Goal: Information Seeking & Learning: Learn about a topic

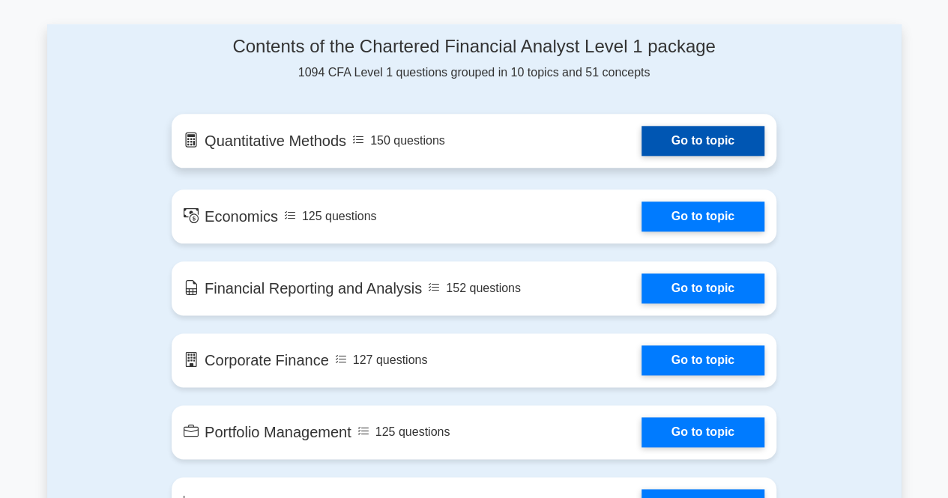
scroll to position [789, 0]
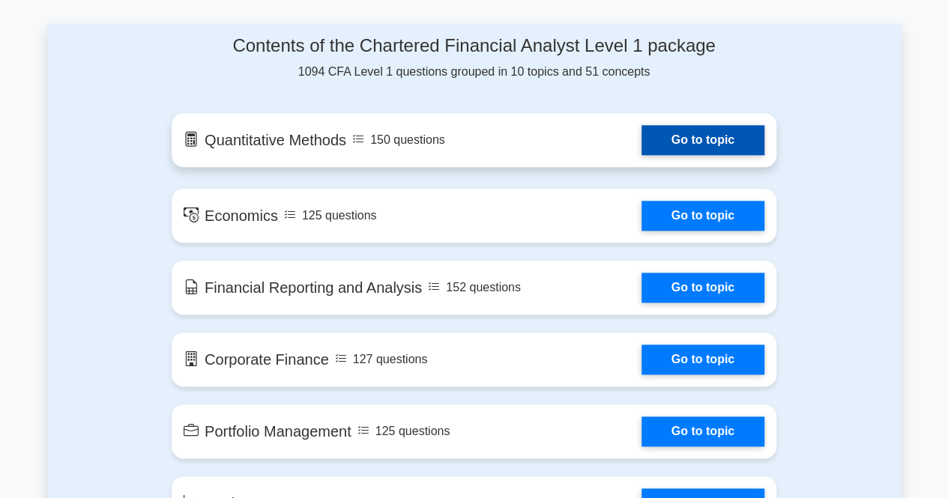
click at [737, 143] on link "Go to topic" at bounding box center [703, 140] width 123 height 30
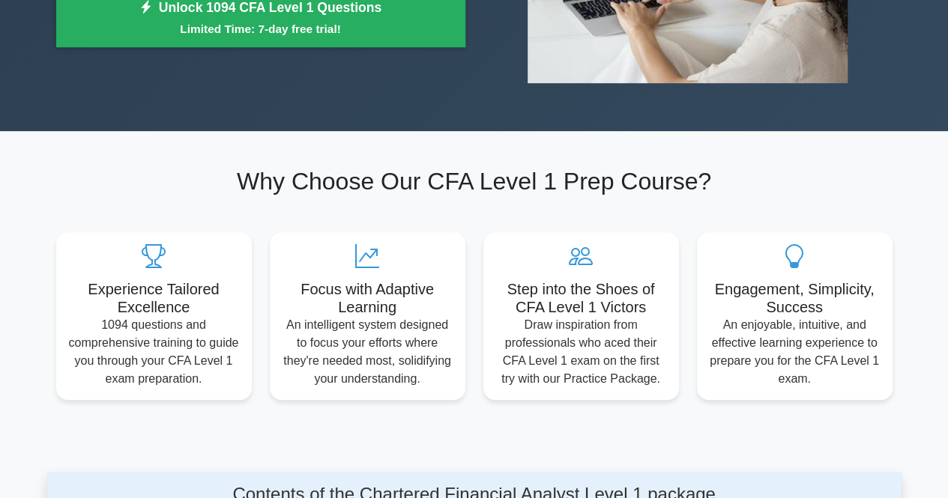
scroll to position [0, 0]
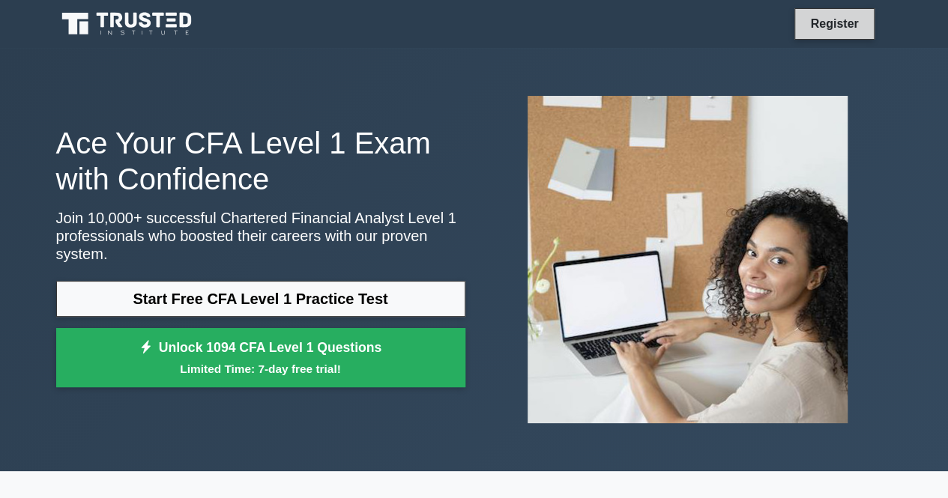
click at [809, 20] on link "Register" at bounding box center [834, 23] width 66 height 19
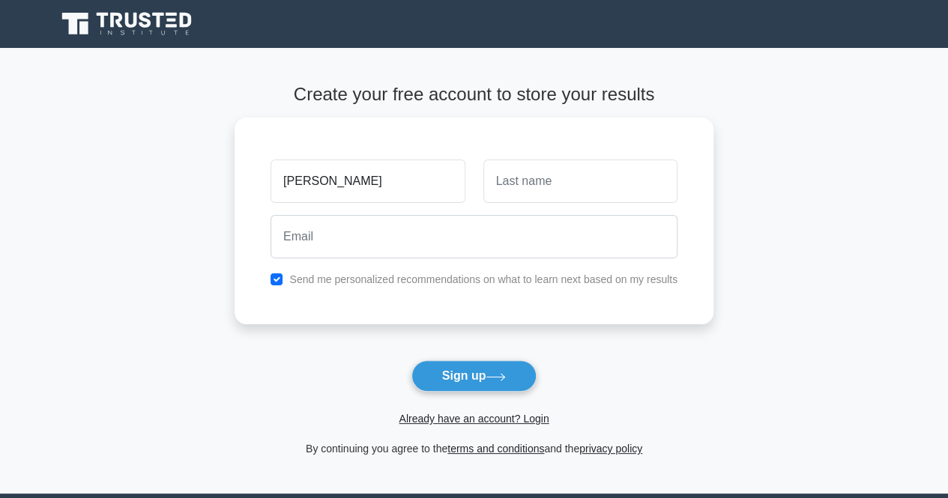
type input "ananya gupta"
click at [411, 361] on button "Sign up" at bounding box center [474, 376] width 126 height 31
type input "gupta"
click at [411, 361] on button "Sign up" at bounding box center [474, 376] width 126 height 31
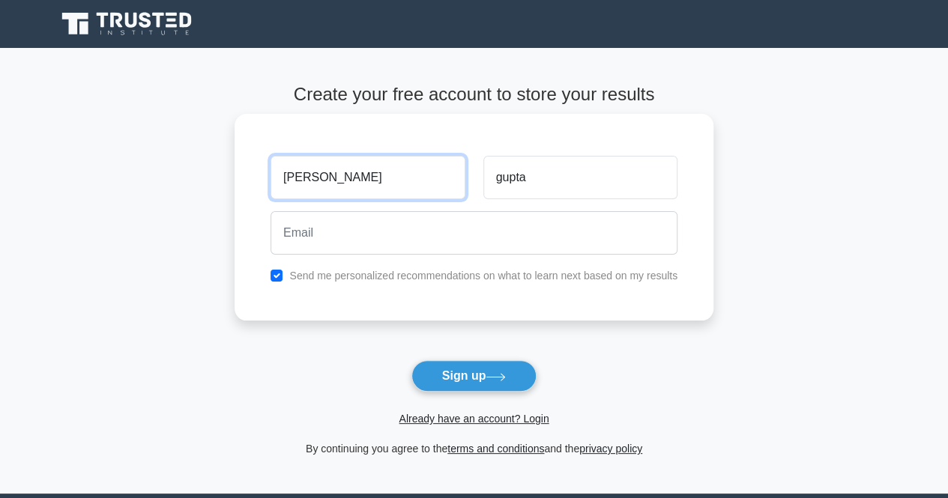
click at [444, 181] on input "ananya gupta" at bounding box center [368, 177] width 194 height 43
type input "ananya"
click at [282, 277] on input "checkbox" at bounding box center [277, 276] width 12 height 12
click at [280, 283] on div "Send me personalized recommendations on what to learn next based on my results" at bounding box center [474, 276] width 425 height 18
click at [274, 274] on input "checkbox" at bounding box center [277, 276] width 12 height 12
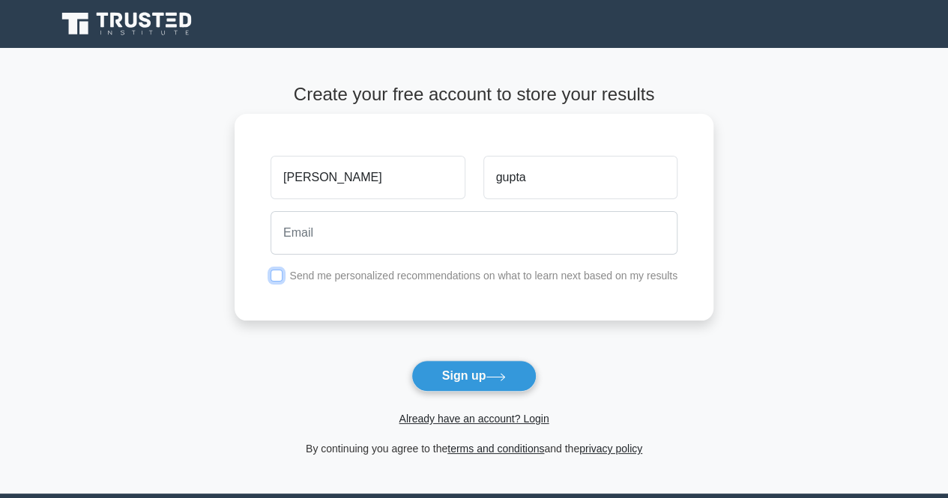
checkbox input "true"
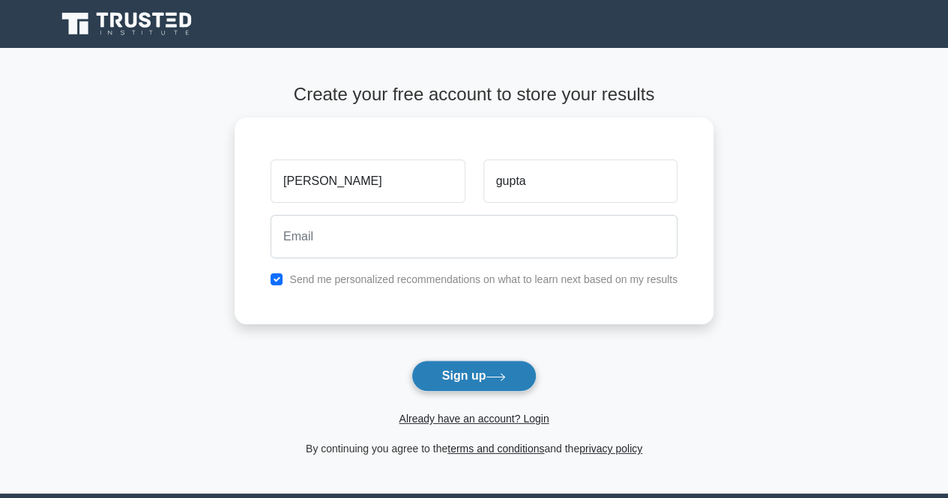
click at [452, 382] on button "Sign up" at bounding box center [474, 376] width 126 height 31
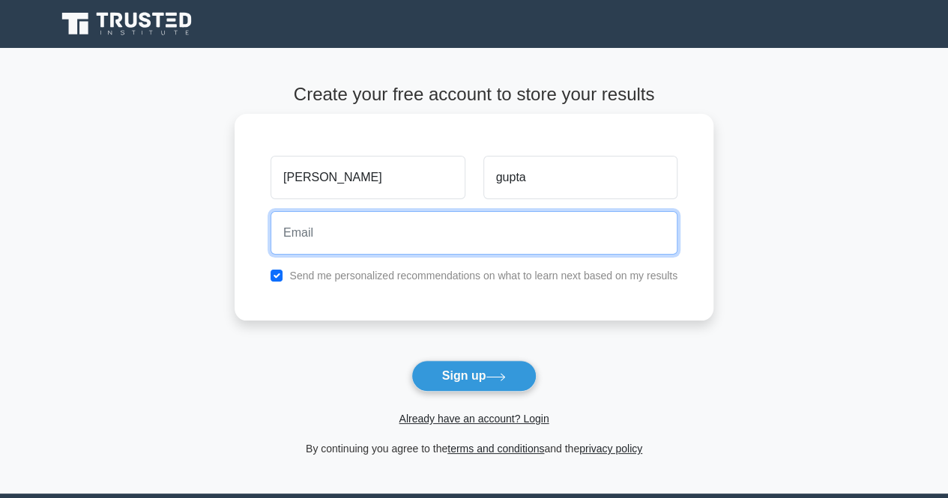
click at [324, 222] on input "email" at bounding box center [474, 232] width 407 height 43
type input "ananya.comp.511@gmail.com"
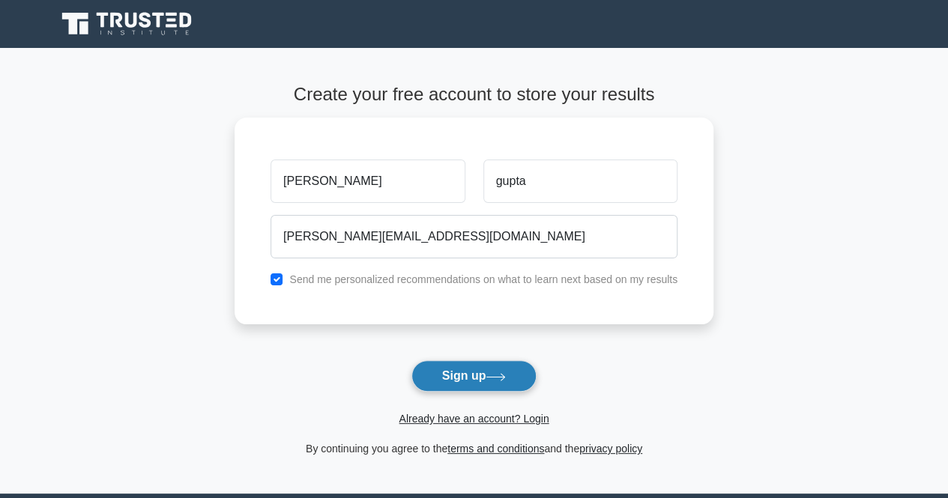
click at [515, 365] on button "Sign up" at bounding box center [474, 376] width 126 height 31
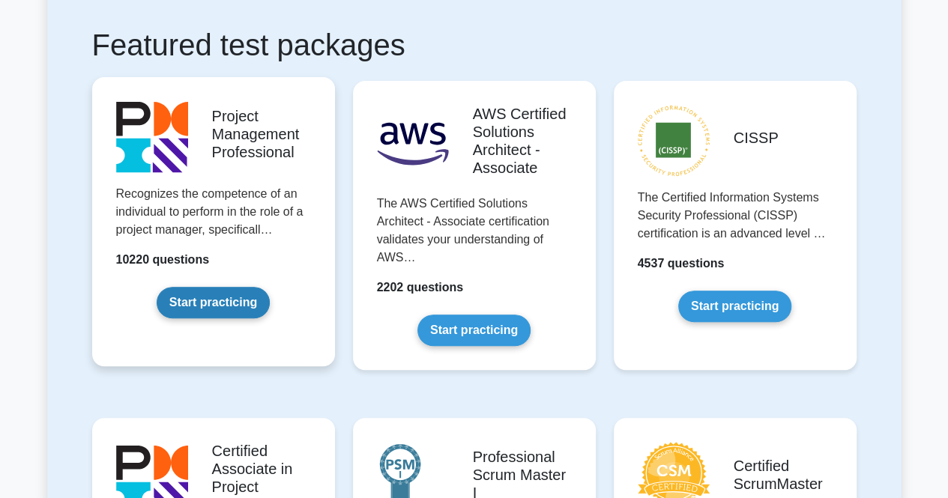
scroll to position [269, 0]
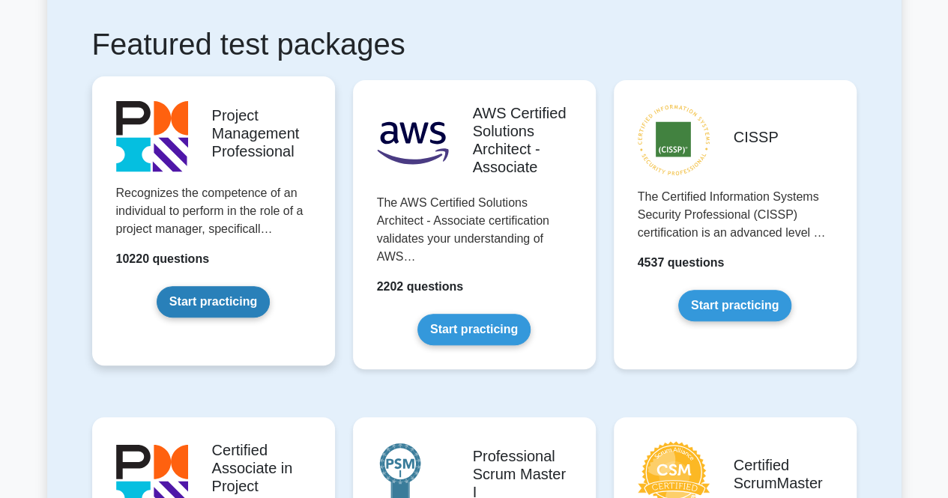
click at [238, 302] on link "Start practicing" at bounding box center [213, 301] width 113 height 31
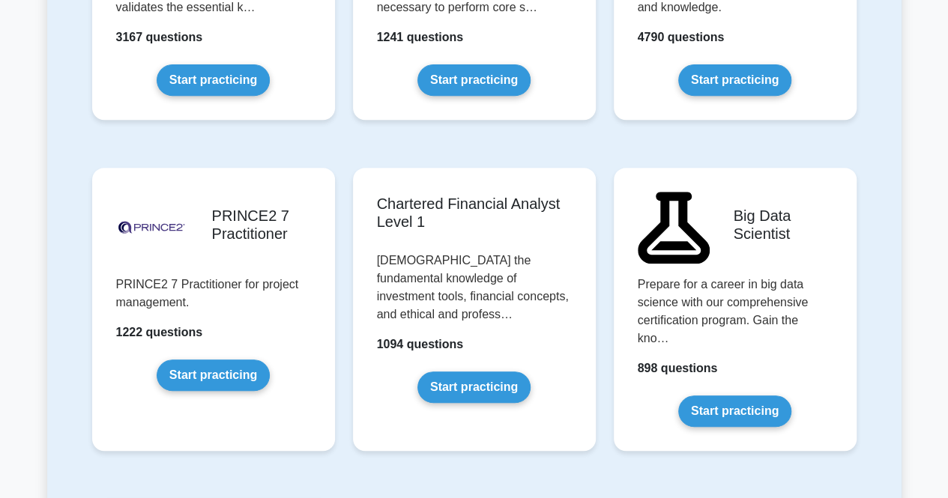
scroll to position [3135, 0]
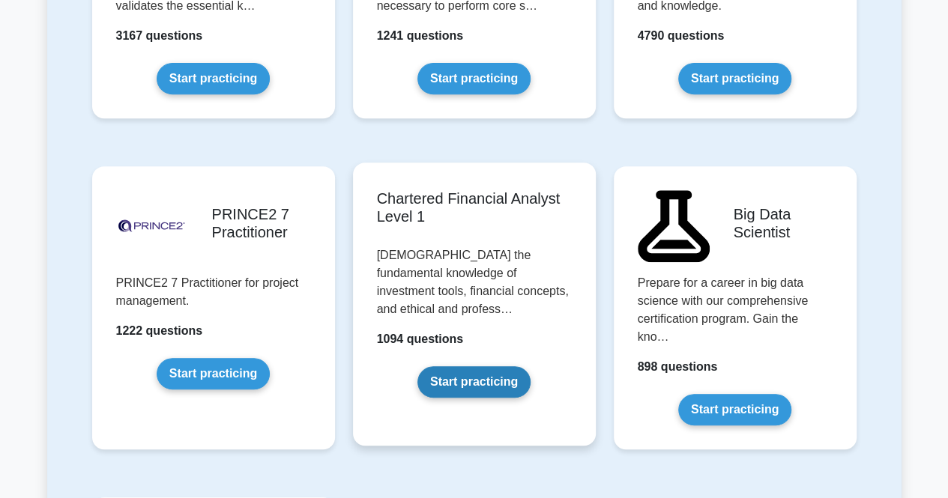
click at [459, 367] on link "Start practicing" at bounding box center [473, 382] width 113 height 31
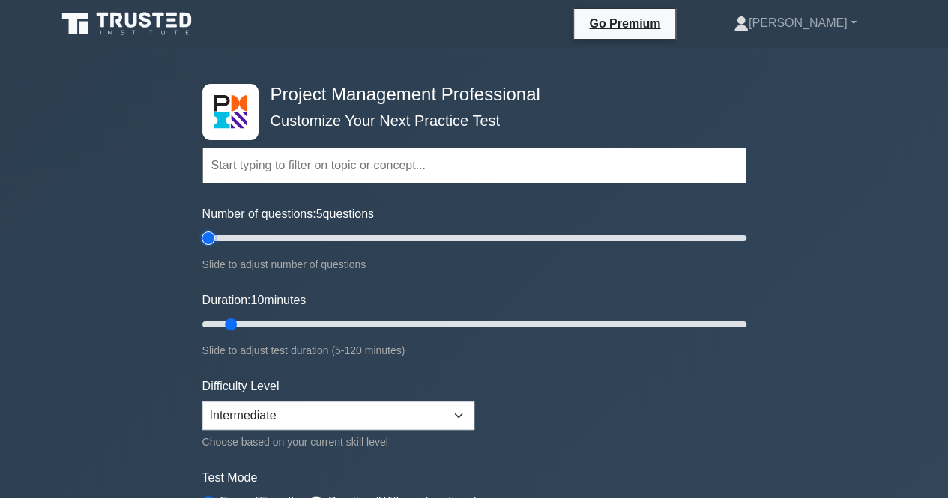
drag, startPoint x: 218, startPoint y: 233, endPoint x: 178, endPoint y: 218, distance: 43.2
type input "5"
click at [202, 229] on input "Number of questions: 5 questions" at bounding box center [474, 238] width 544 height 18
drag, startPoint x: 238, startPoint y: 318, endPoint x: 230, endPoint y: 322, distance: 8.4
click at [230, 322] on input "Duration: 10 minutes" at bounding box center [474, 325] width 544 height 18
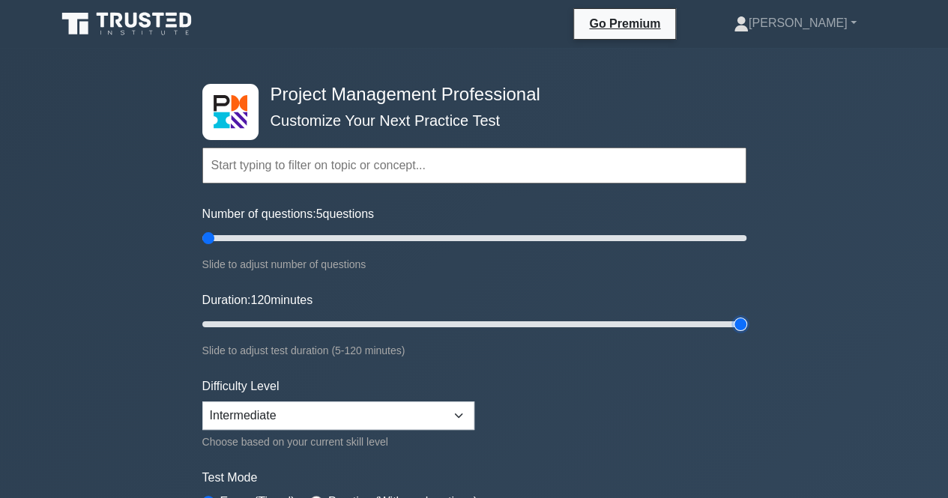
drag, startPoint x: 230, startPoint y: 322, endPoint x: 809, endPoint y: 376, distance: 581.9
type input "120"
click at [747, 334] on input "Duration: 120 minutes" at bounding box center [474, 325] width 544 height 18
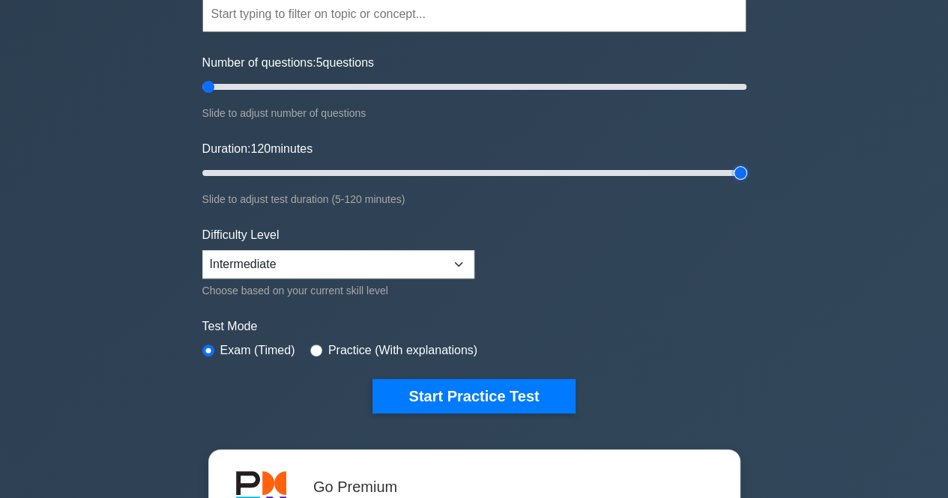
scroll to position [216, 0]
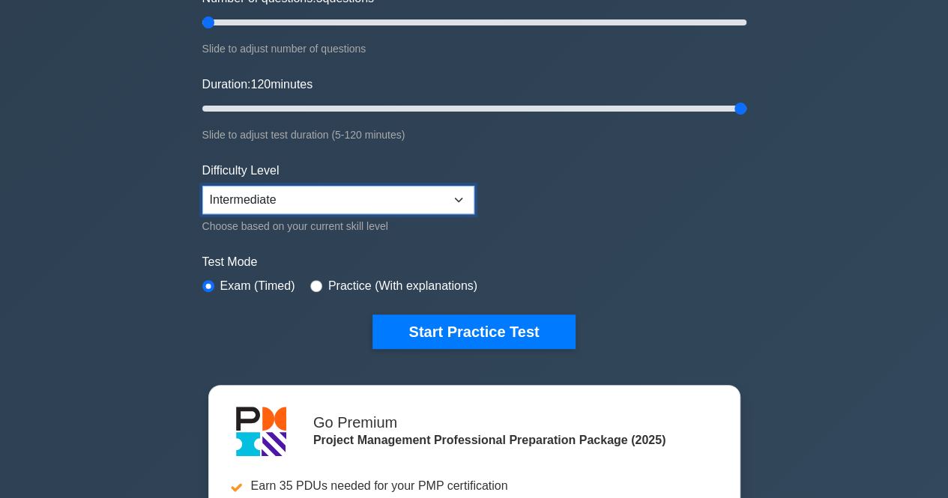
click at [397, 200] on select "Beginner Intermediate Expert" at bounding box center [338, 200] width 272 height 28
select select "beginner"
click at [202, 186] on select "Beginner Intermediate Expert" at bounding box center [338, 200] width 272 height 28
click at [319, 288] on div "Practice (With explanations)" at bounding box center [393, 286] width 167 height 18
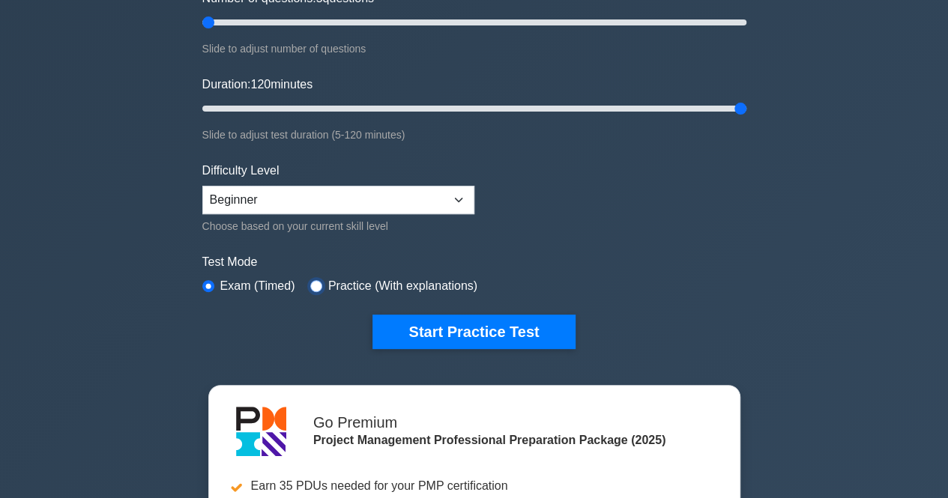
click at [314, 283] on input "radio" at bounding box center [316, 286] width 12 height 12
radio input "true"
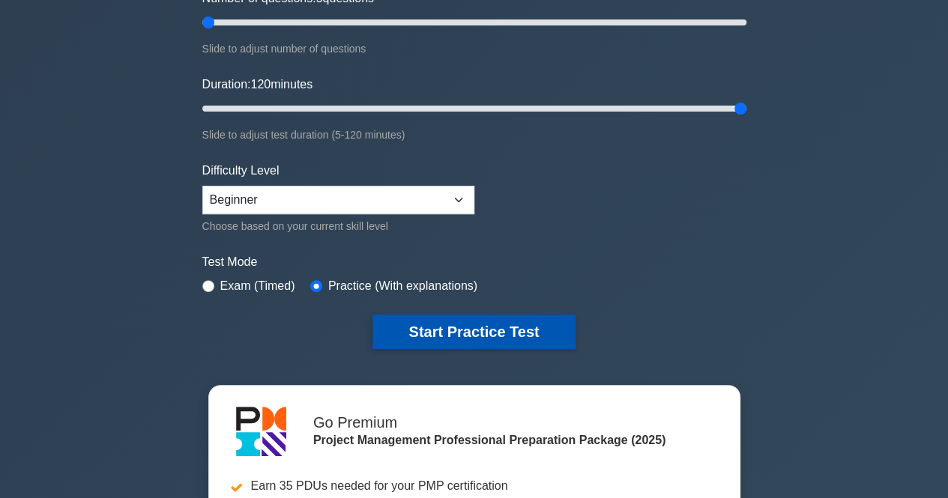
click at [436, 325] on button "Start Practice Test" at bounding box center [474, 332] width 202 height 34
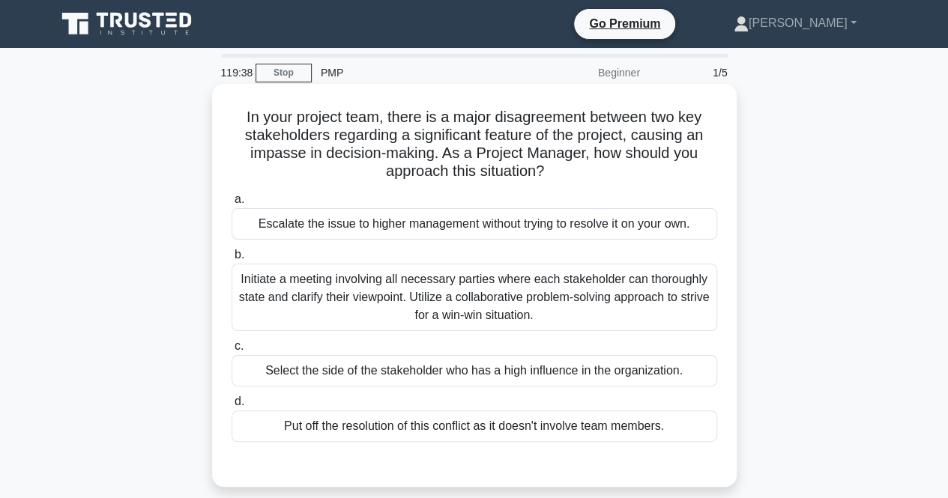
click at [486, 293] on div "Initiate a meeting involving all necessary parties where each stakeholder can t…" at bounding box center [475, 297] width 486 height 67
click at [232, 260] on input "b. Initiate a meeting involving all necessary parties where each stakeholder ca…" at bounding box center [232, 255] width 0 height 10
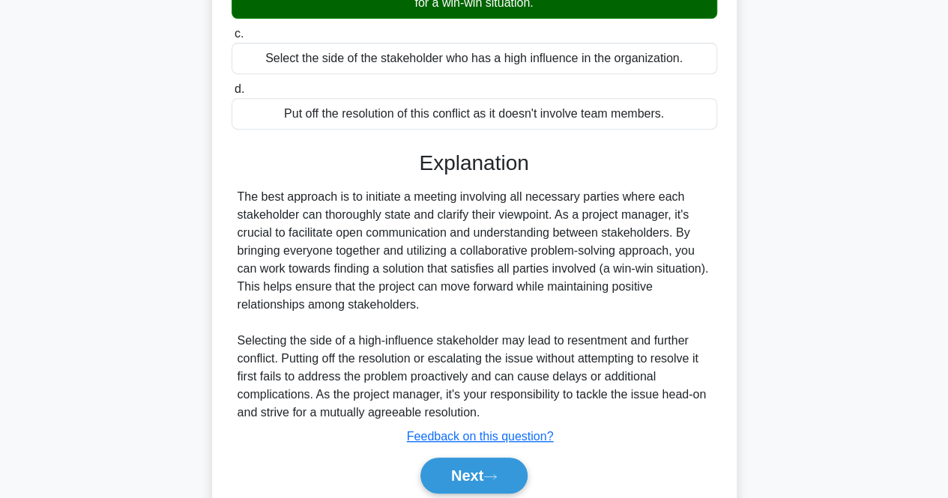
scroll to position [370, 0]
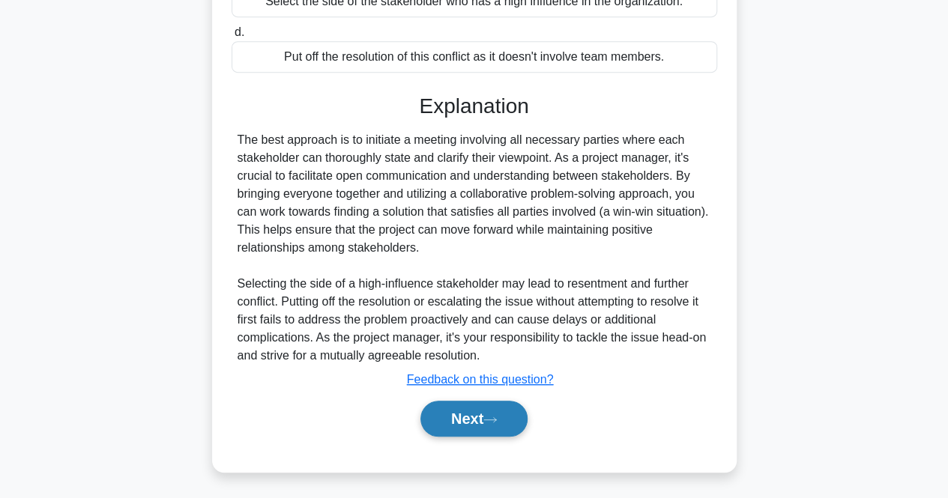
click at [468, 409] on button "Next" at bounding box center [473, 419] width 107 height 36
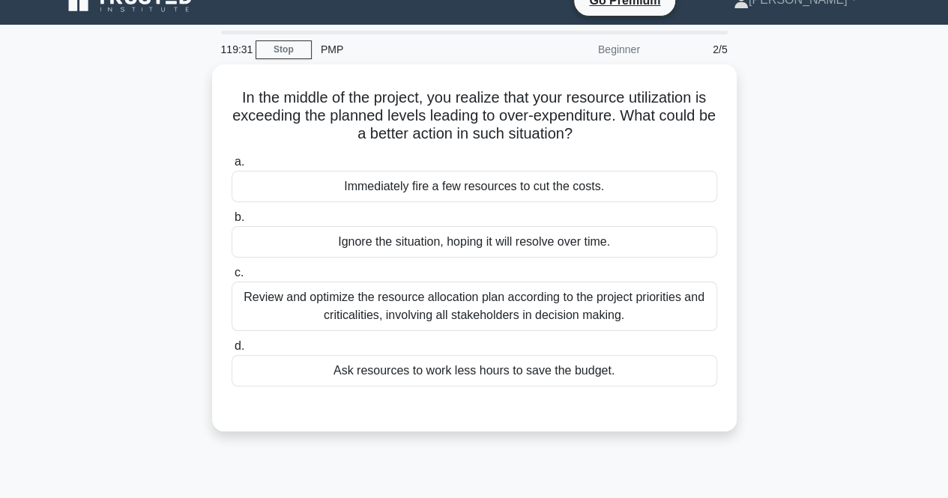
scroll to position [22, 0]
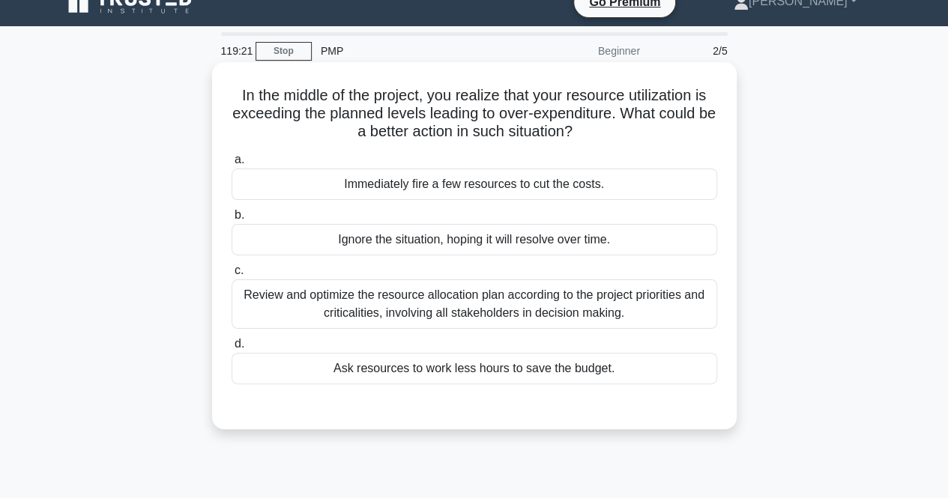
click at [379, 297] on div "Review and optimize the resource allocation plan according to the project prior…" at bounding box center [475, 304] width 486 height 49
click at [232, 276] on input "c. Review and optimize the resource allocation plan according to the project pr…" at bounding box center [232, 271] width 0 height 10
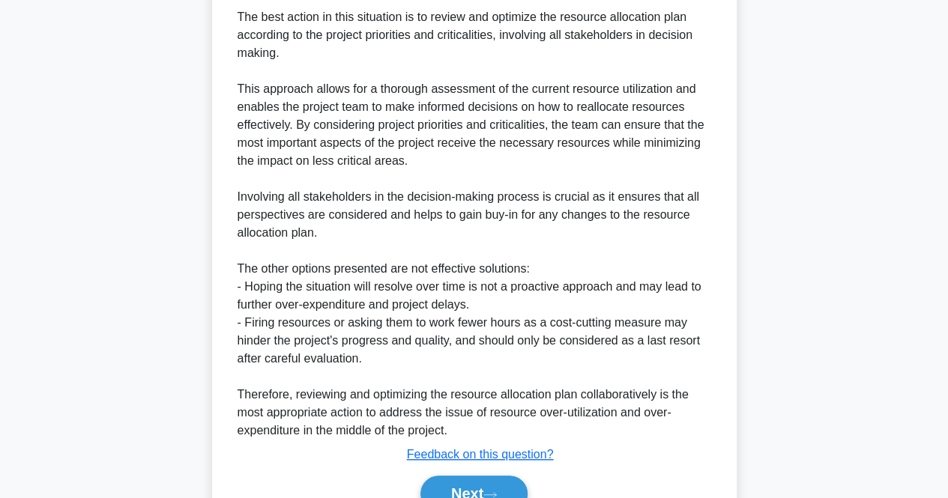
scroll to position [531, 0]
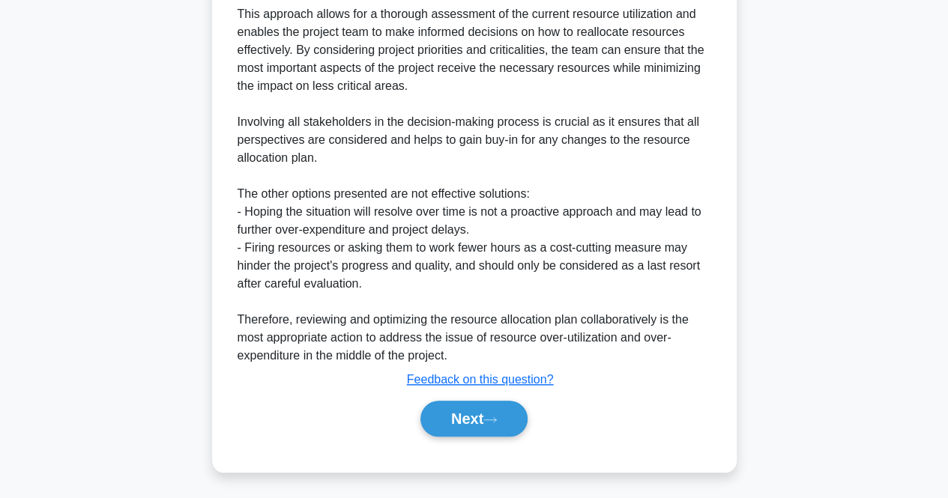
click at [462, 395] on div "Next" at bounding box center [475, 419] width 486 height 48
click at [476, 415] on button "Next" at bounding box center [473, 419] width 107 height 36
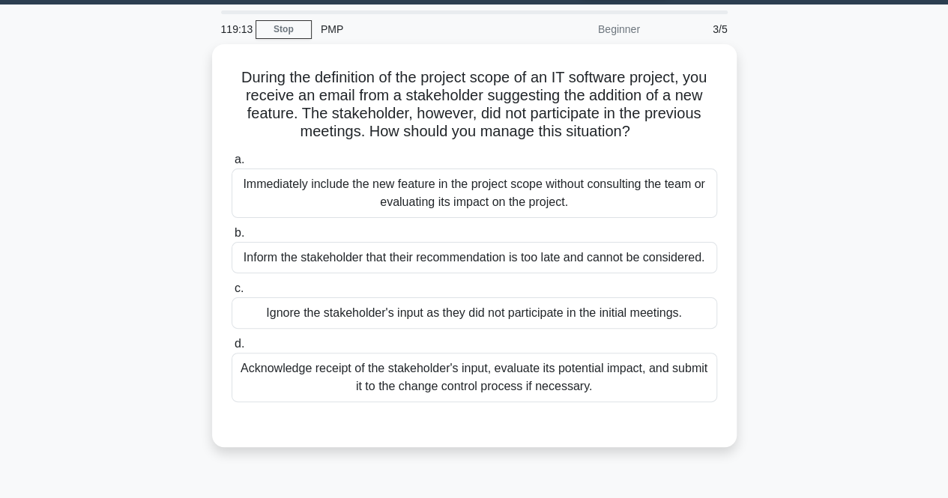
scroll to position [46, 0]
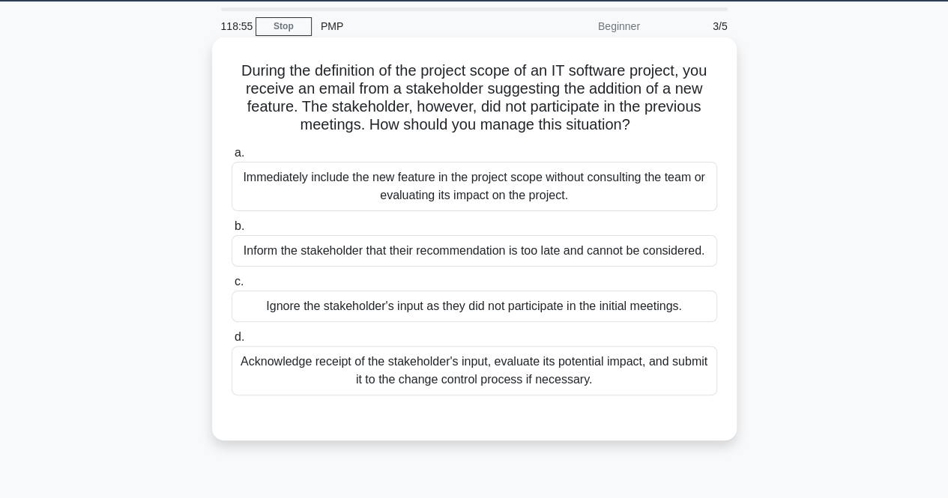
click at [546, 405] on div at bounding box center [475, 411] width 486 height 12
click at [537, 379] on div "Acknowledge receipt of the stakeholder's input, evaluate its potential impact, …" at bounding box center [475, 370] width 486 height 49
click at [232, 343] on input "d. Acknowledge receipt of the stakeholder's input, evaluate its potential impac…" at bounding box center [232, 338] width 0 height 10
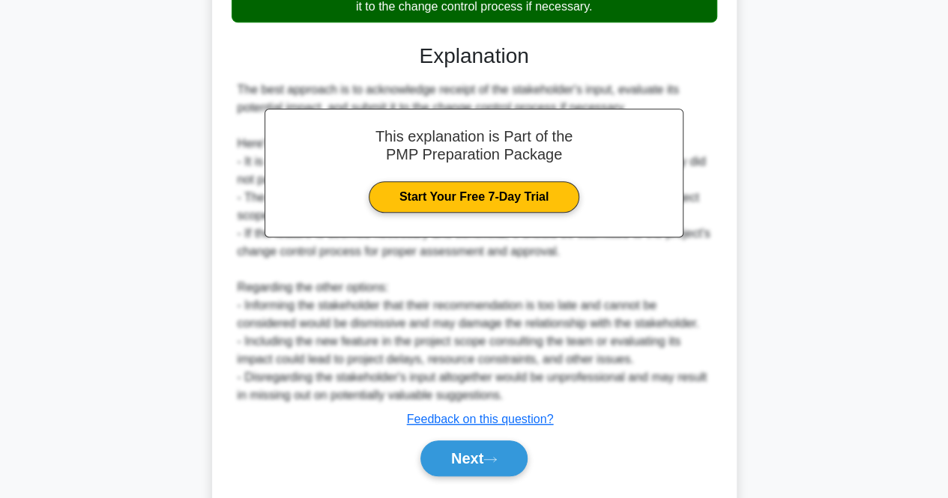
scroll to position [459, 0]
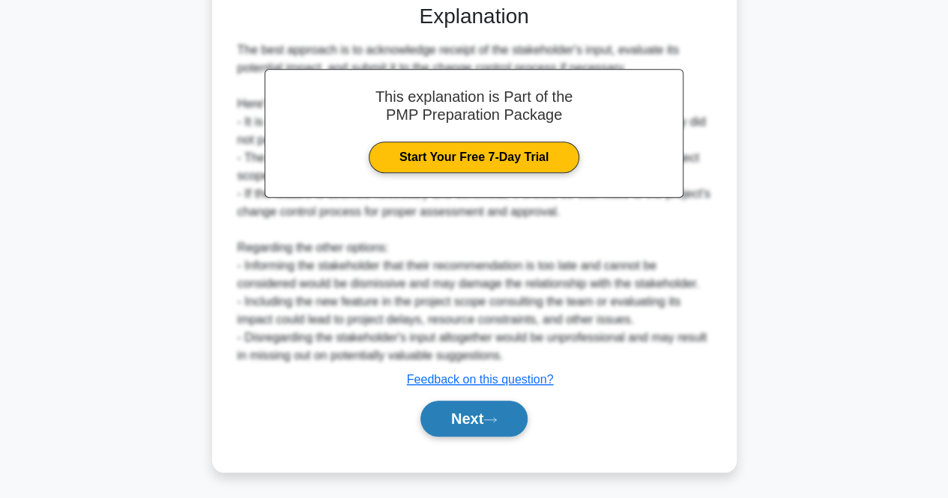
click at [505, 411] on button "Next" at bounding box center [473, 419] width 107 height 36
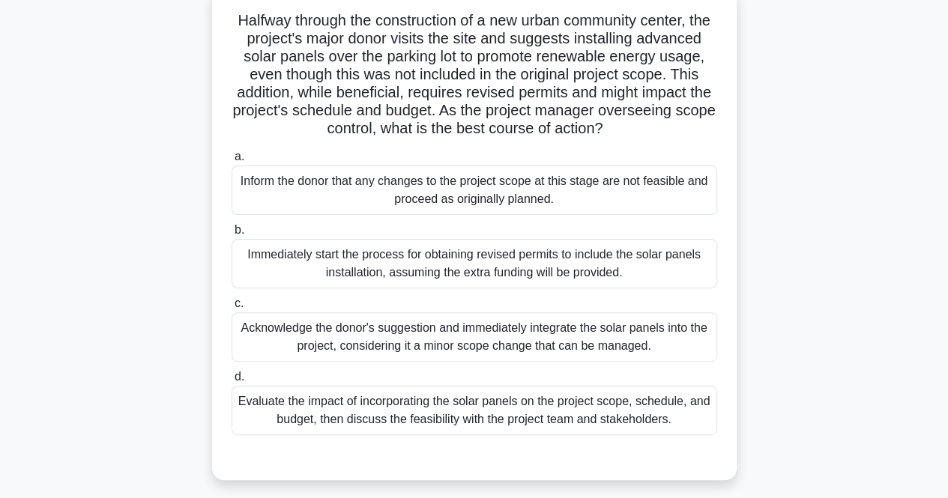
scroll to position [102, 0]
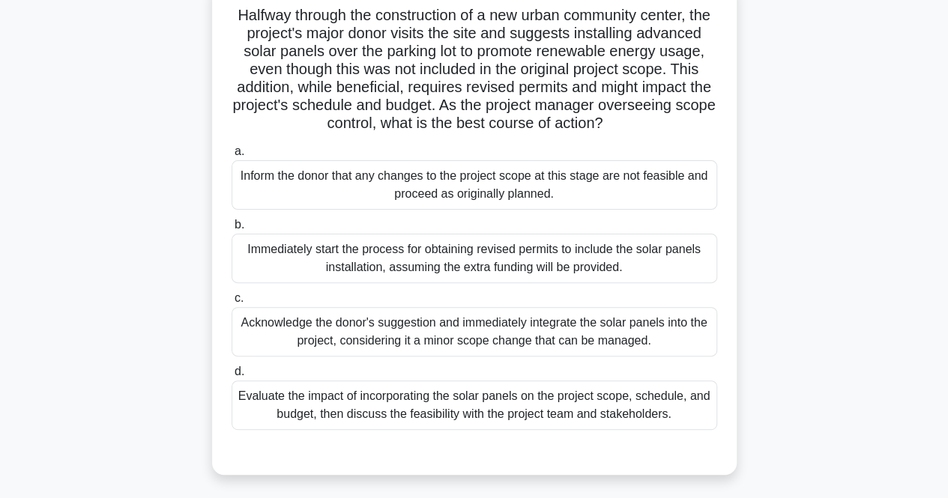
click at [410, 417] on div "Evaluate the impact of incorporating the solar panels on the project scope, sch…" at bounding box center [475, 405] width 486 height 49
click at [232, 377] on input "d. Evaluate the impact of incorporating the solar panels on the project scope, …" at bounding box center [232, 372] width 0 height 10
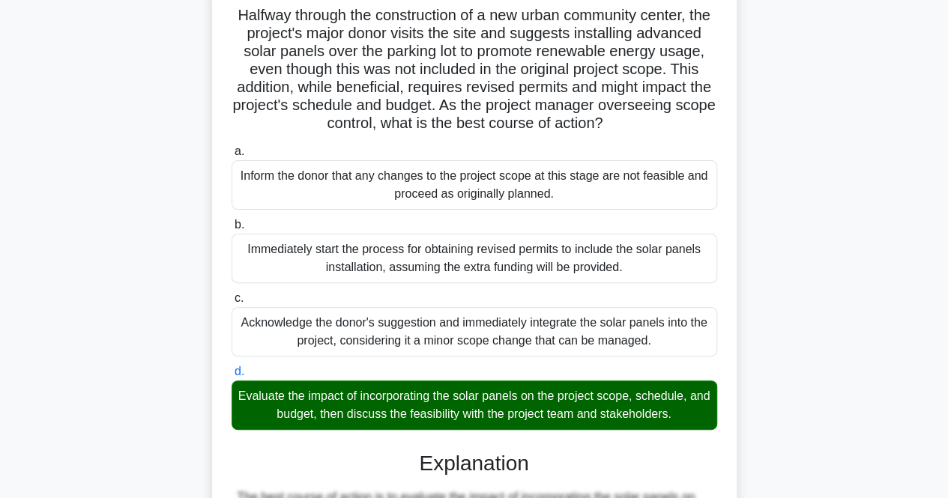
scroll to position [567, 0]
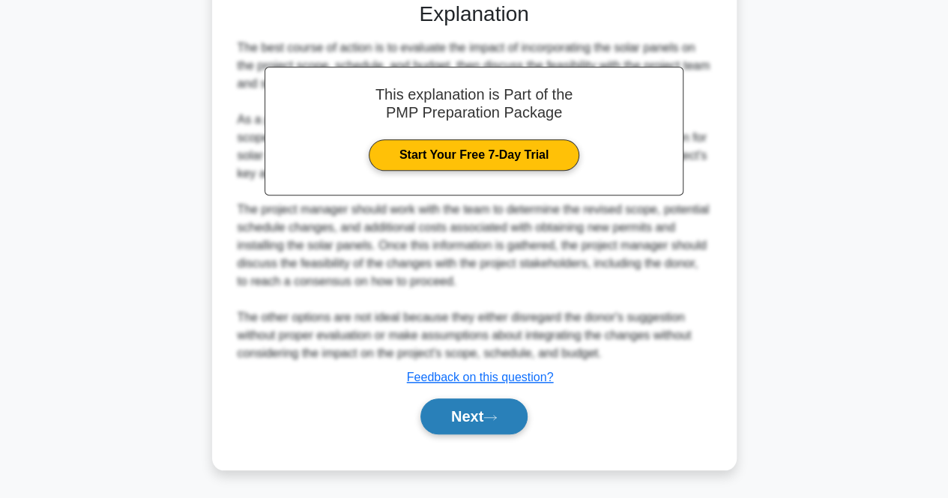
click at [474, 408] on button "Next" at bounding box center [473, 417] width 107 height 36
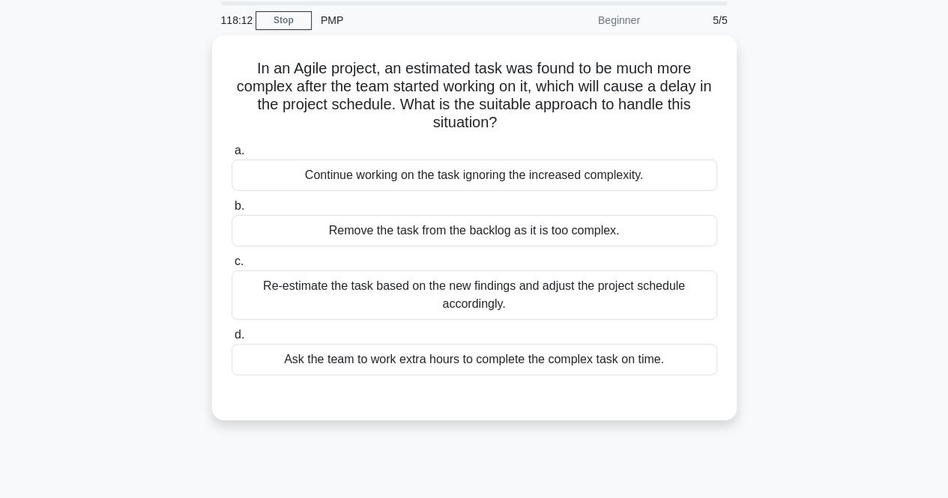
scroll to position [59, 0]
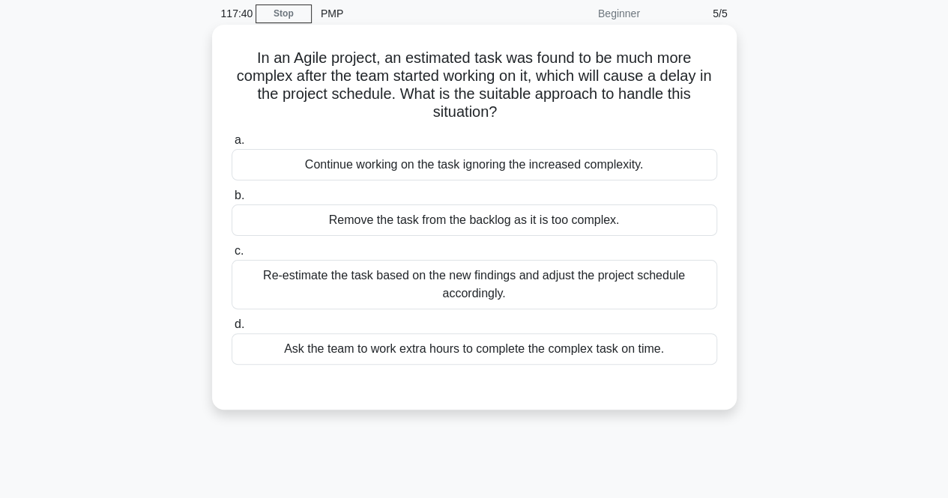
click at [559, 274] on div "Re-estimate the task based on the new findings and adjust the project schedule …" at bounding box center [475, 284] width 486 height 49
click at [232, 256] on input "c. Re-estimate the task based on the new findings and adjust the project schedu…" at bounding box center [232, 252] width 0 height 10
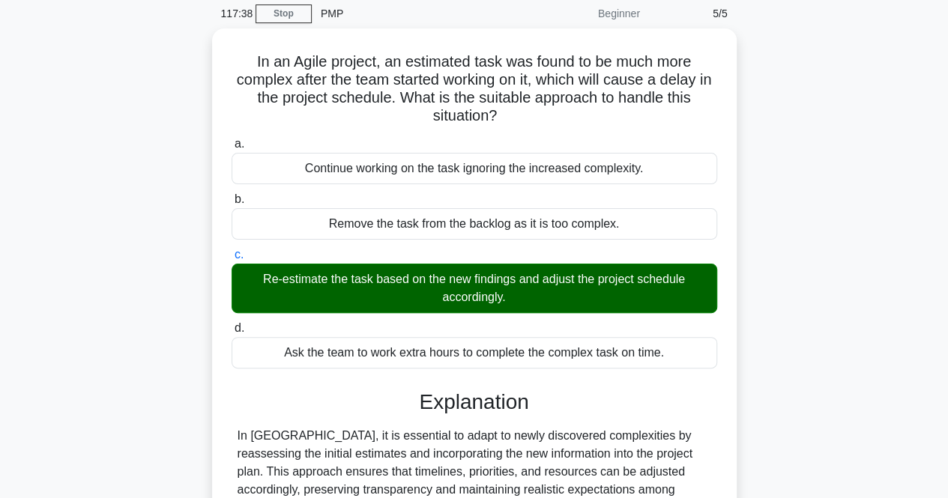
scroll to position [311, 0]
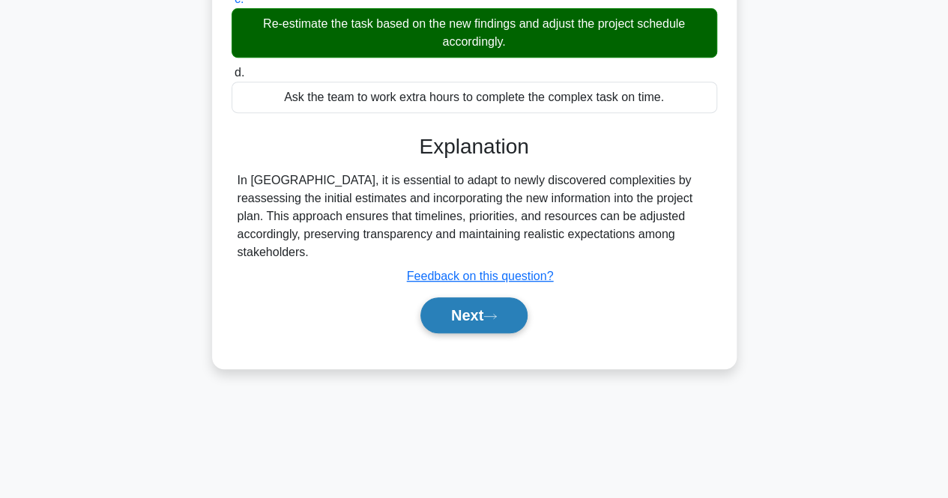
click at [465, 298] on button "Next" at bounding box center [473, 316] width 107 height 36
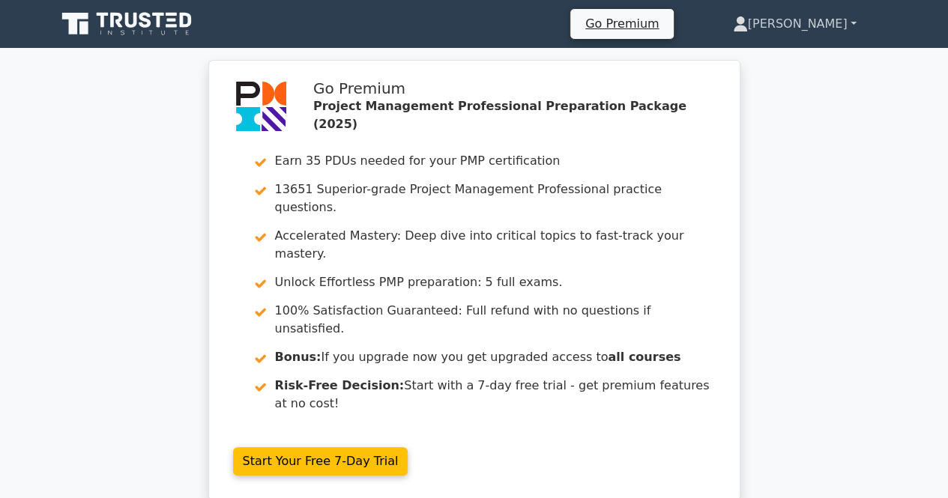
click at [794, 12] on link "[PERSON_NAME]" at bounding box center [795, 24] width 196 height 30
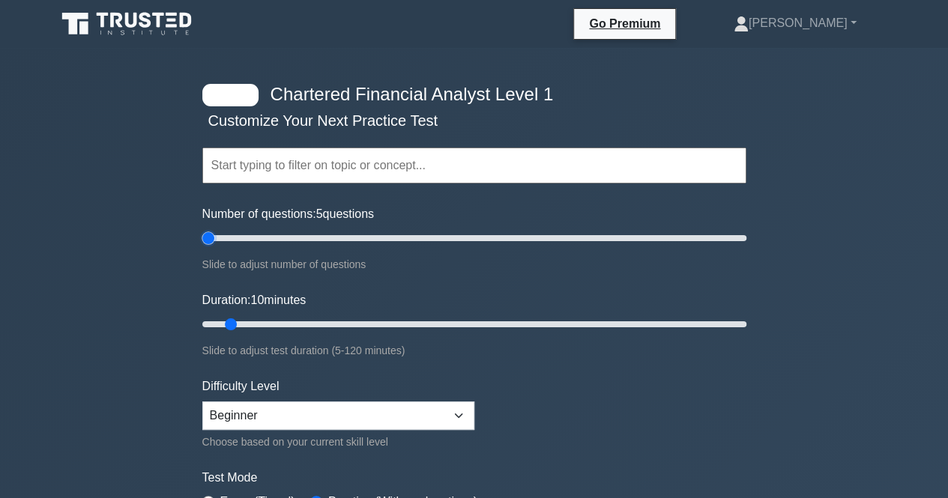
drag, startPoint x: 216, startPoint y: 238, endPoint x: 91, endPoint y: 250, distance: 124.9
type input "5"
click at [202, 247] on input "Number of questions: 5 questions" at bounding box center [474, 238] width 544 height 18
drag, startPoint x: 234, startPoint y: 325, endPoint x: 959, endPoint y: 423, distance: 731.5
type input "120"
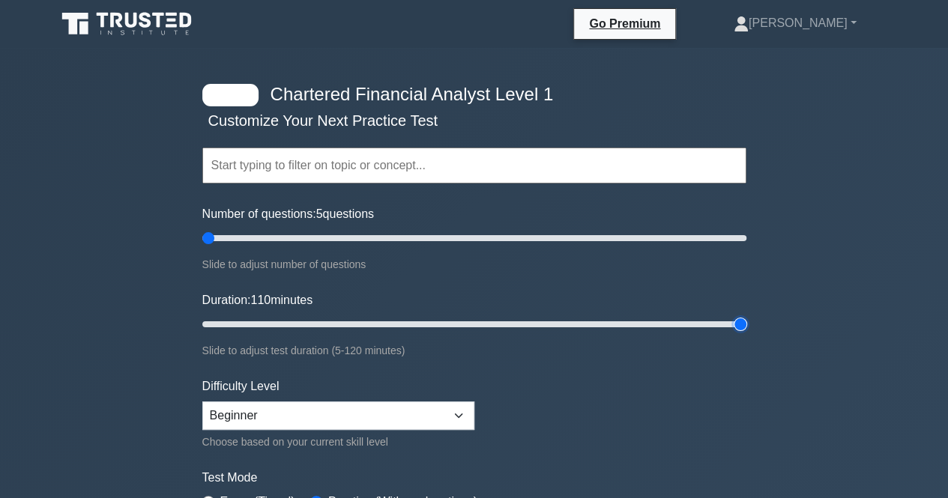
click at [747, 334] on input "Duration: 110 minutes" at bounding box center [474, 325] width 544 height 18
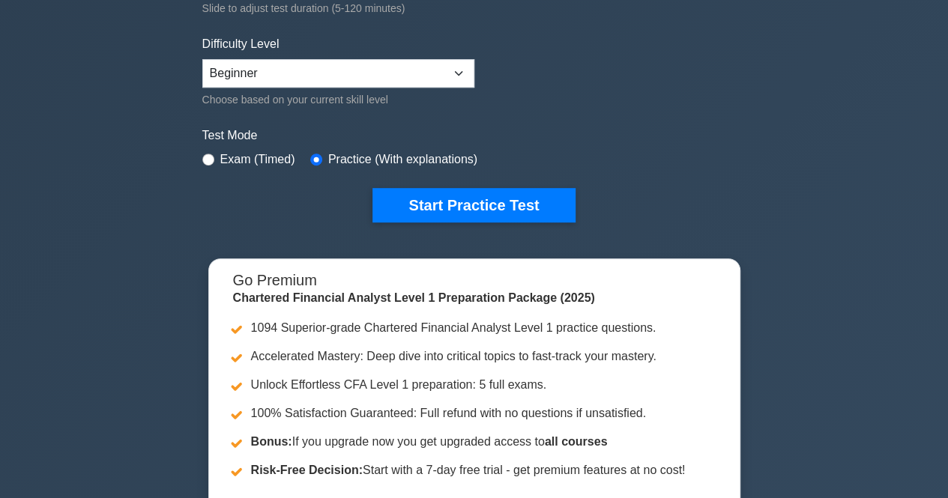
scroll to position [343, 0]
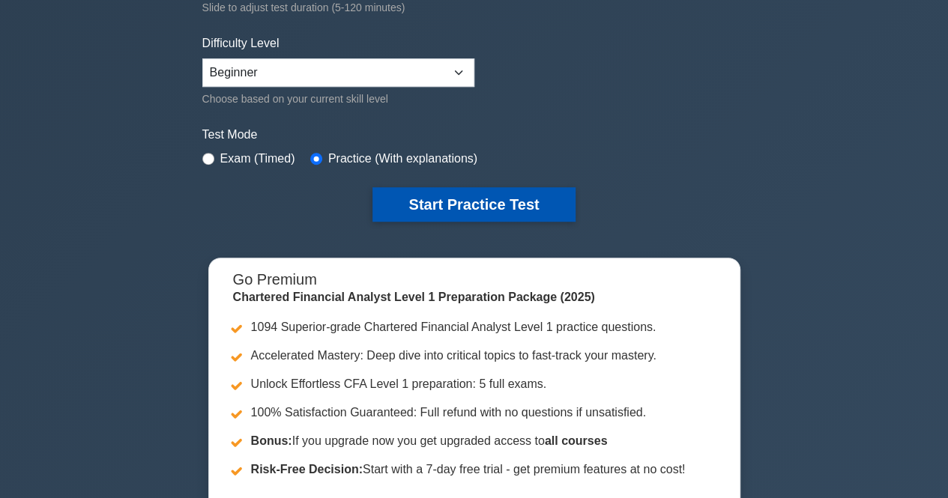
click at [489, 212] on button "Start Practice Test" at bounding box center [474, 204] width 202 height 34
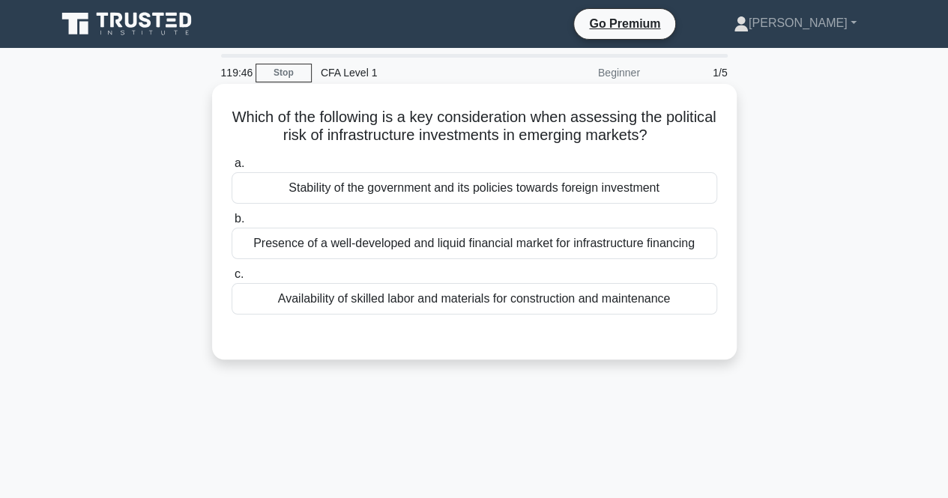
click at [487, 199] on div "Stability of the government and its policies towards foreign investment" at bounding box center [475, 187] width 486 height 31
click at [232, 169] on input "a. Stability of the government and its policies towards foreign investment" at bounding box center [232, 164] width 0 height 10
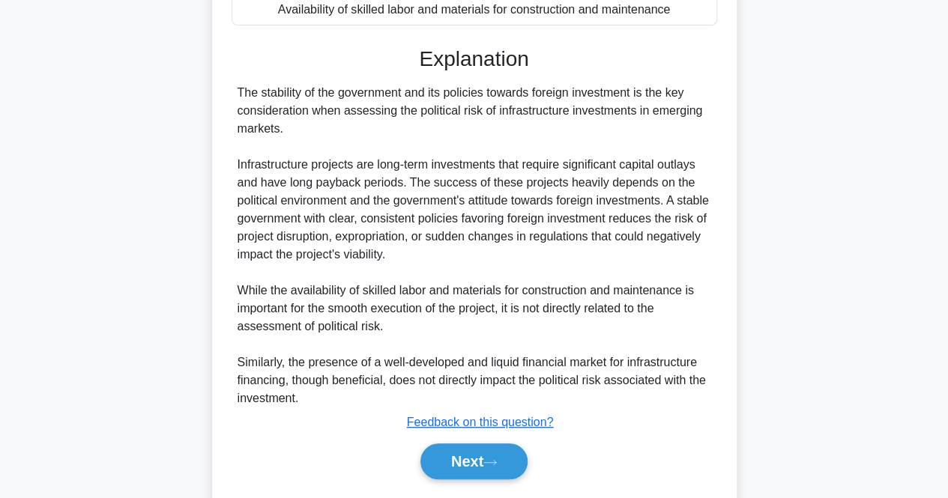
scroll to position [333, 0]
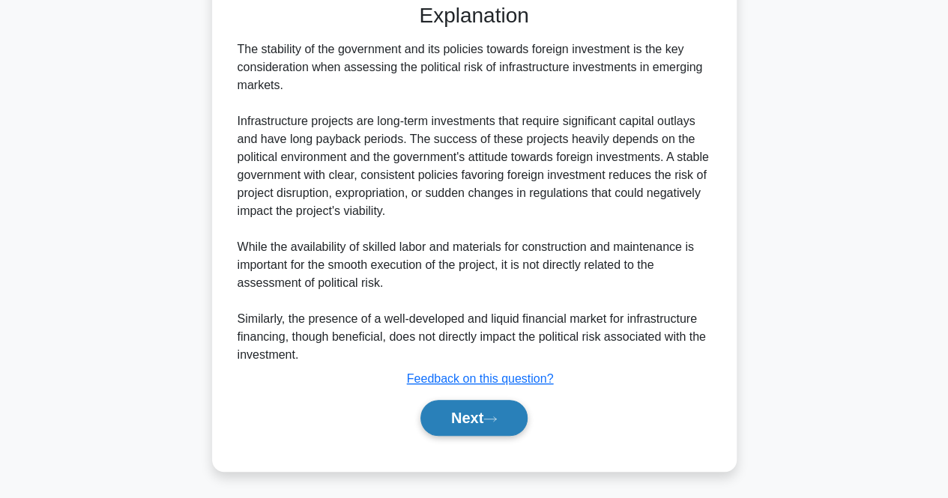
click at [451, 426] on button "Next" at bounding box center [473, 418] width 107 height 36
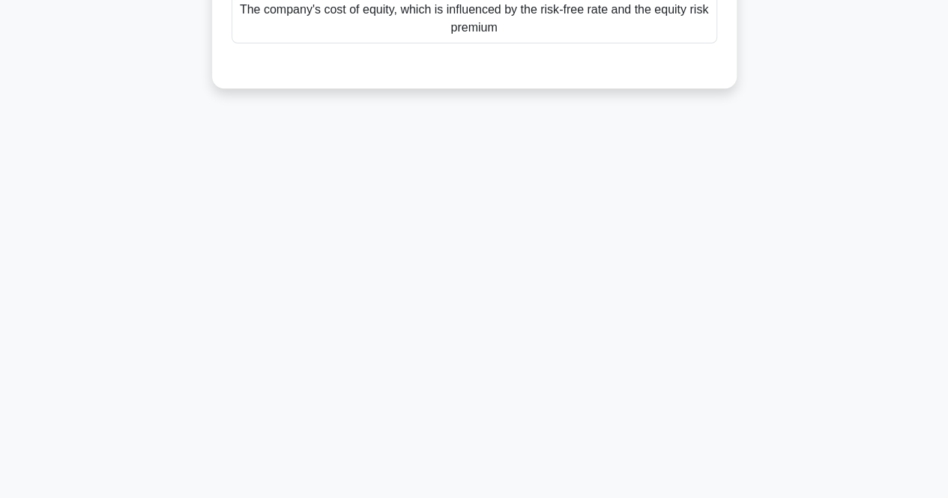
scroll to position [0, 0]
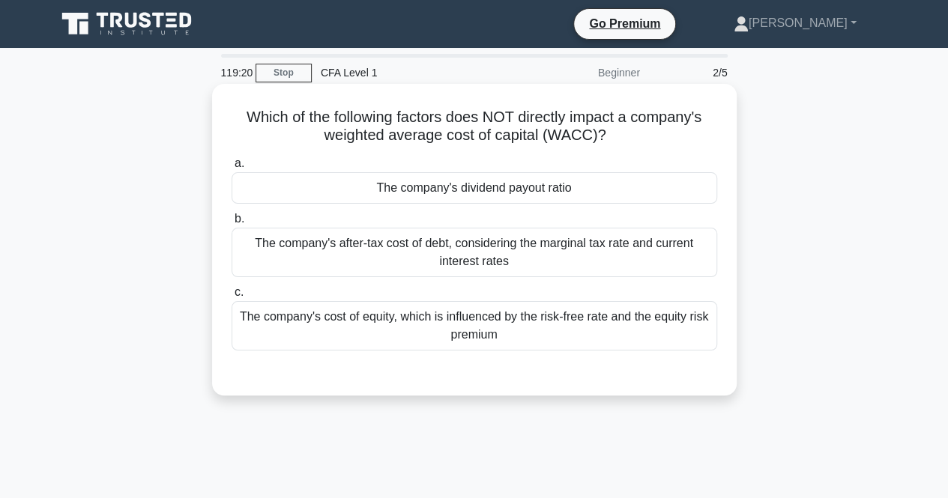
click at [543, 188] on div "The company's dividend payout ratio" at bounding box center [475, 187] width 486 height 31
click at [232, 169] on input "a. The company's dividend payout ratio" at bounding box center [232, 164] width 0 height 10
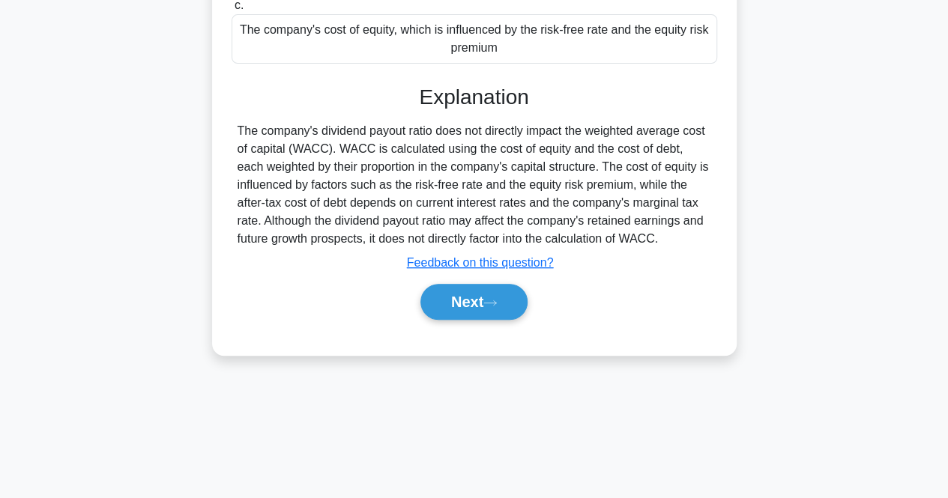
scroll to position [291, 0]
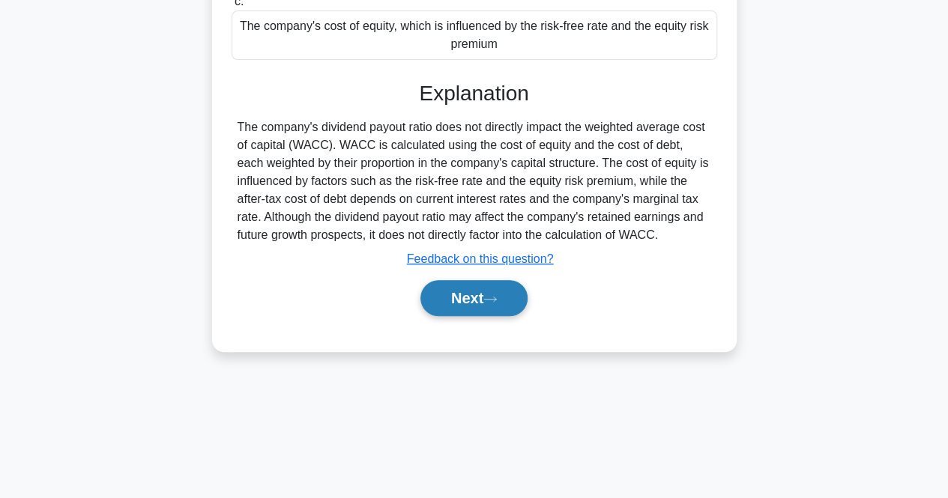
click at [468, 299] on button "Next" at bounding box center [473, 298] width 107 height 36
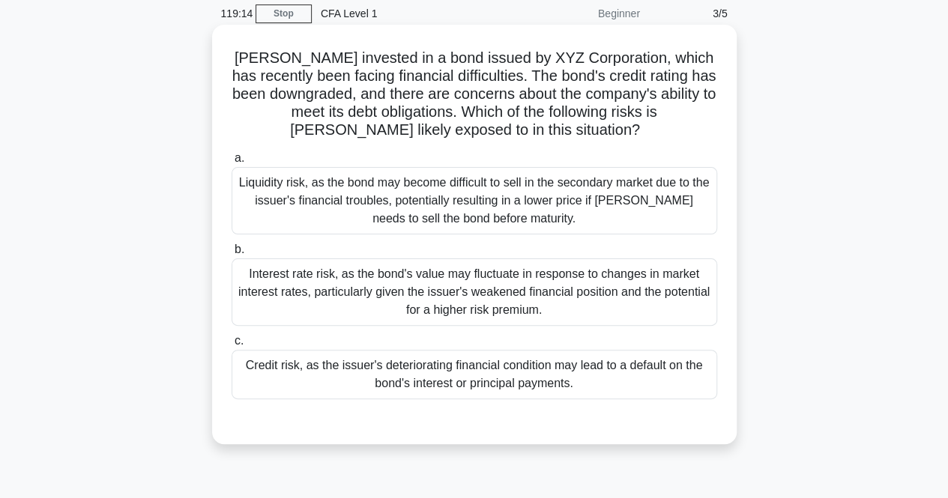
scroll to position [51, 0]
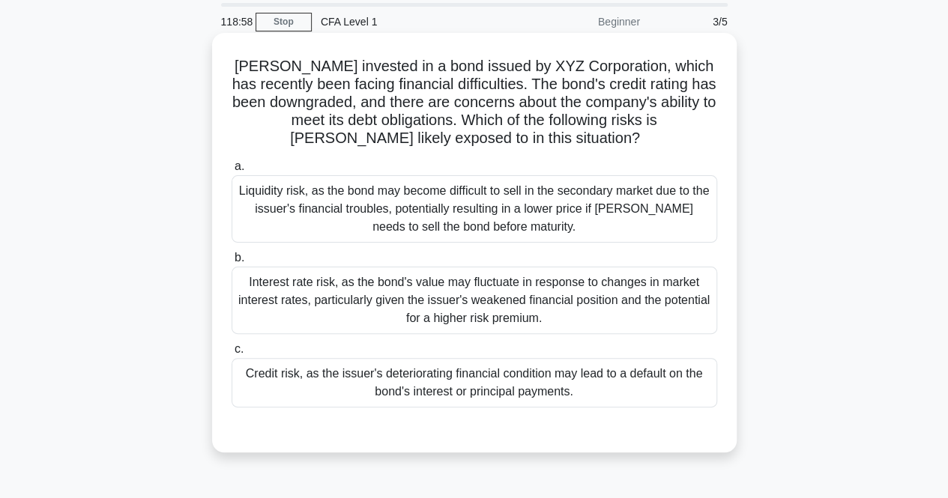
click at [517, 399] on div "Credit risk, as the issuer's deteriorating financial condition may lead to a de…" at bounding box center [475, 382] width 486 height 49
click at [232, 355] on input "c. Credit risk, as the issuer's deteriorating financial condition may lead to a…" at bounding box center [232, 350] width 0 height 10
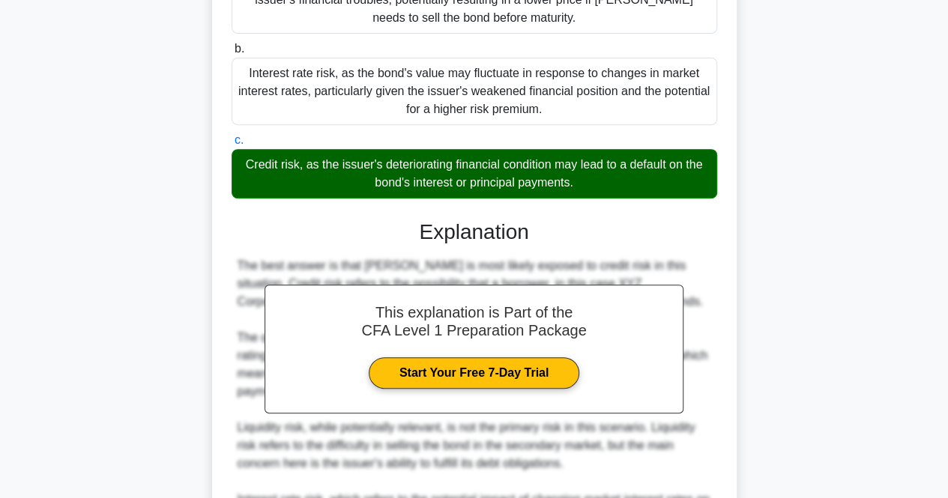
scroll to position [459, 0]
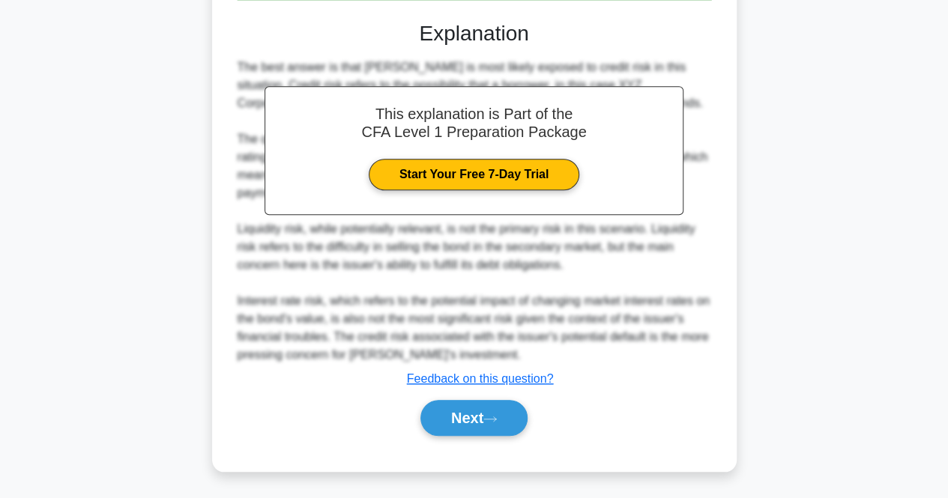
click at [507, 435] on div "Next" at bounding box center [475, 418] width 486 height 48
click at [497, 422] on icon at bounding box center [489, 419] width 13 height 8
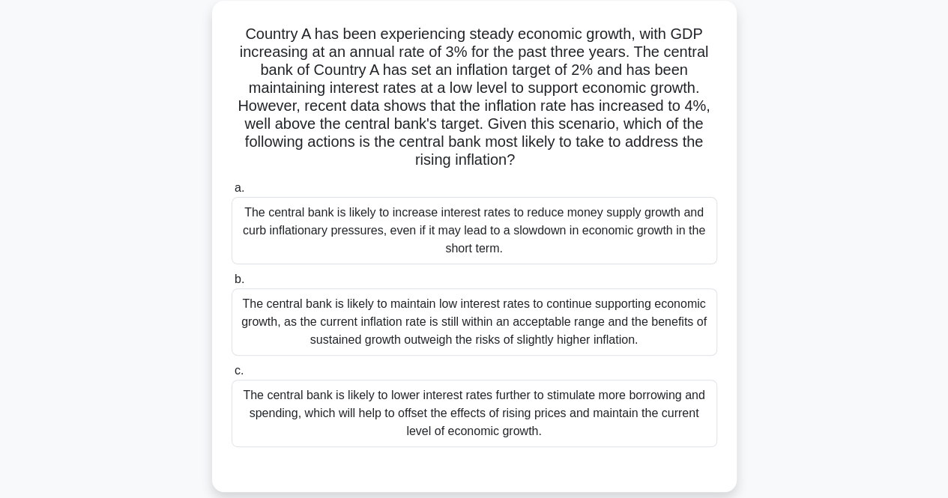
scroll to position [86, 0]
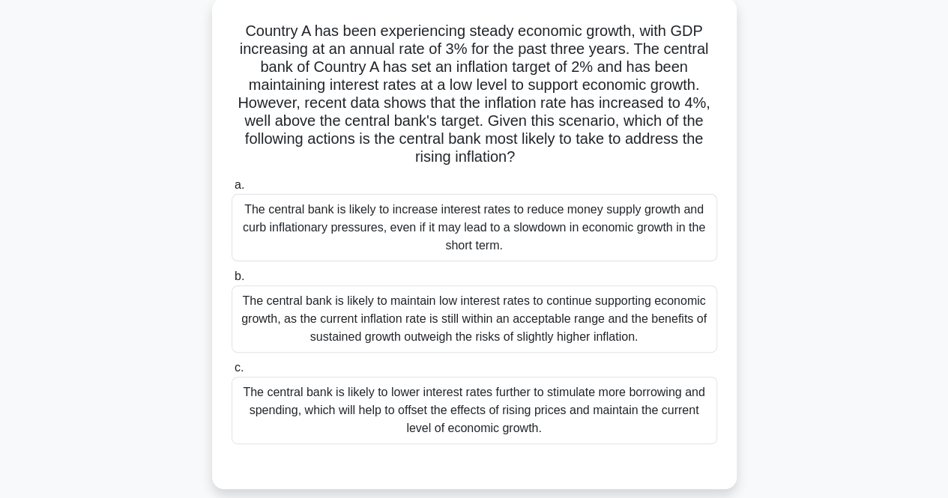
click at [499, 208] on div "The central bank is likely to increase interest rates to reduce money supply gr…" at bounding box center [475, 227] width 486 height 67
click at [232, 190] on input "a. The central bank is likely to increase interest rates to reduce money supply…" at bounding box center [232, 186] width 0 height 10
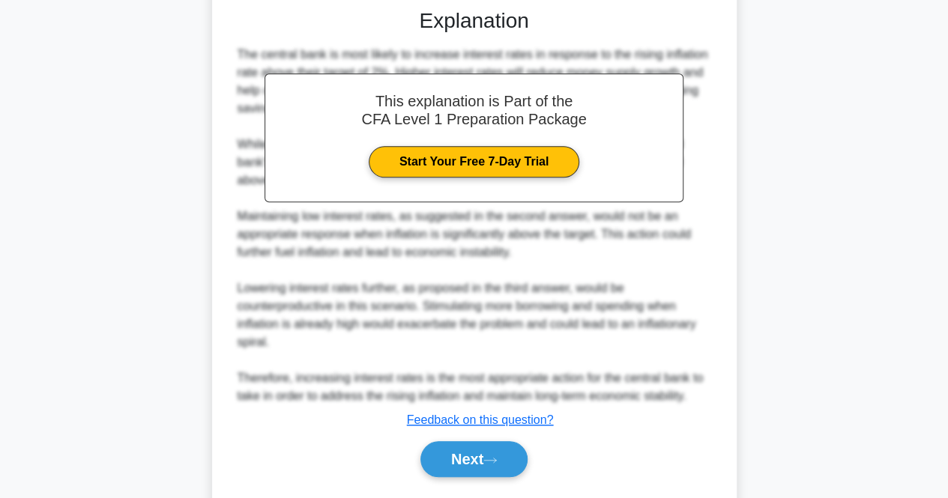
scroll to position [585, 0]
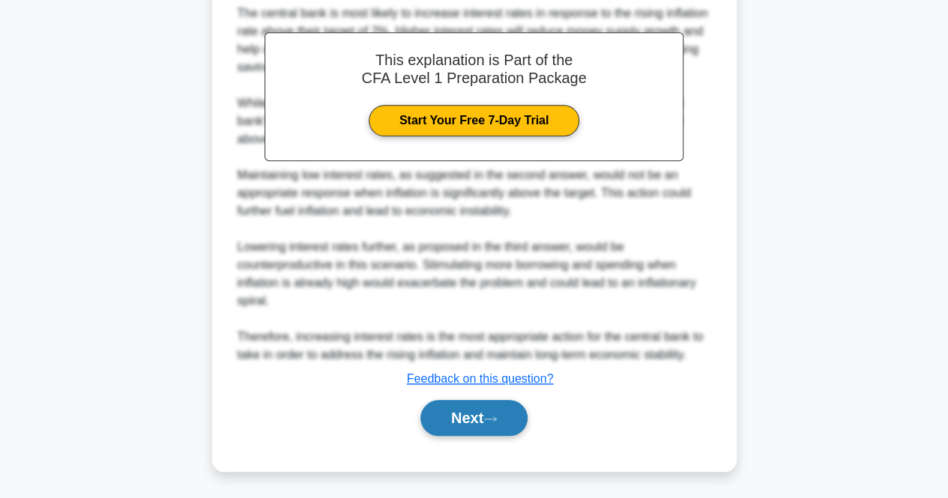
click at [502, 413] on button "Next" at bounding box center [473, 418] width 107 height 36
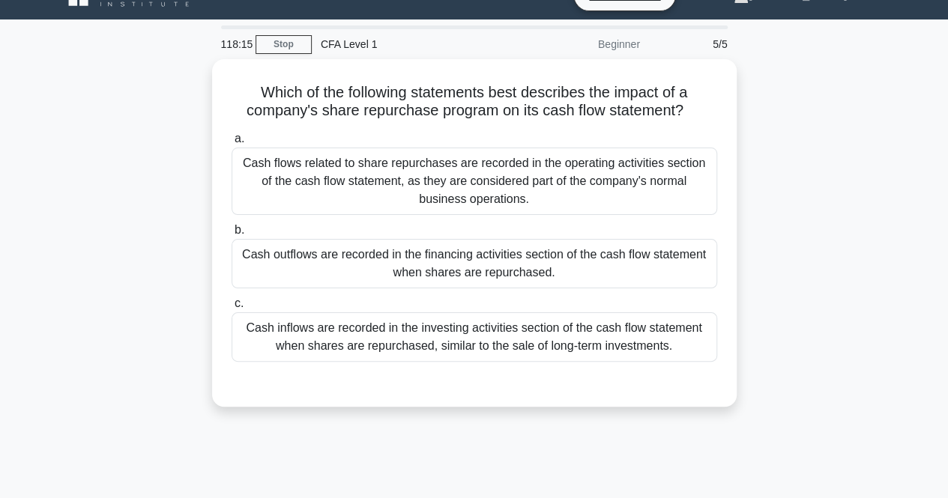
scroll to position [0, 0]
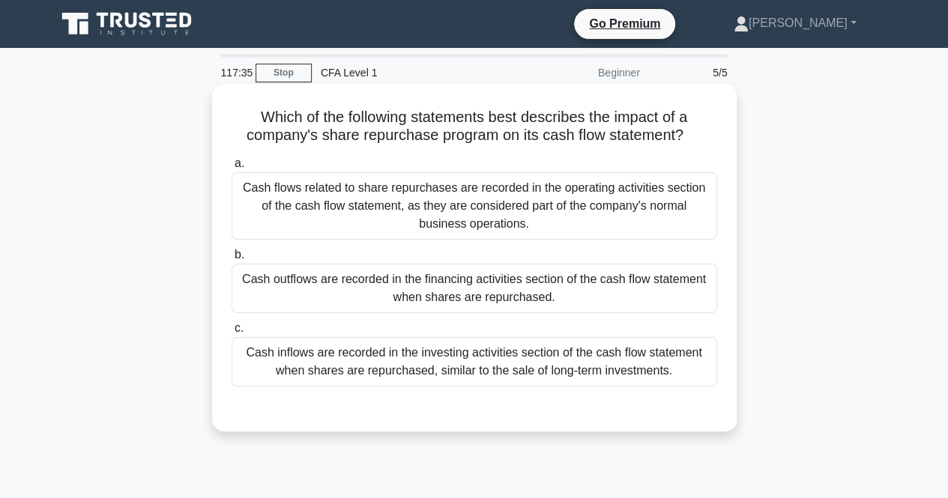
click at [463, 202] on div "Cash flows related to share repurchases are recorded in the operating activitie…" at bounding box center [475, 205] width 486 height 67
click at [232, 169] on input "a. Cash flows related to share repurchases are recorded in the operating activi…" at bounding box center [232, 164] width 0 height 10
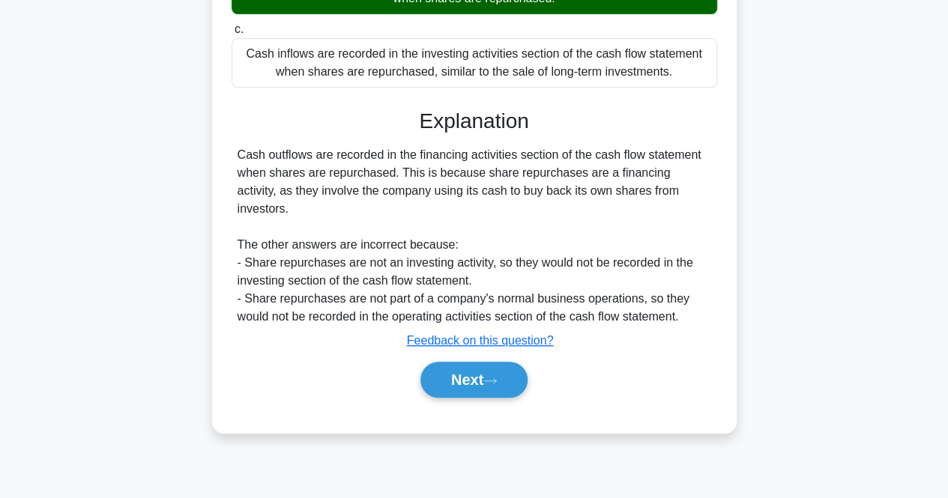
scroll to position [311, 0]
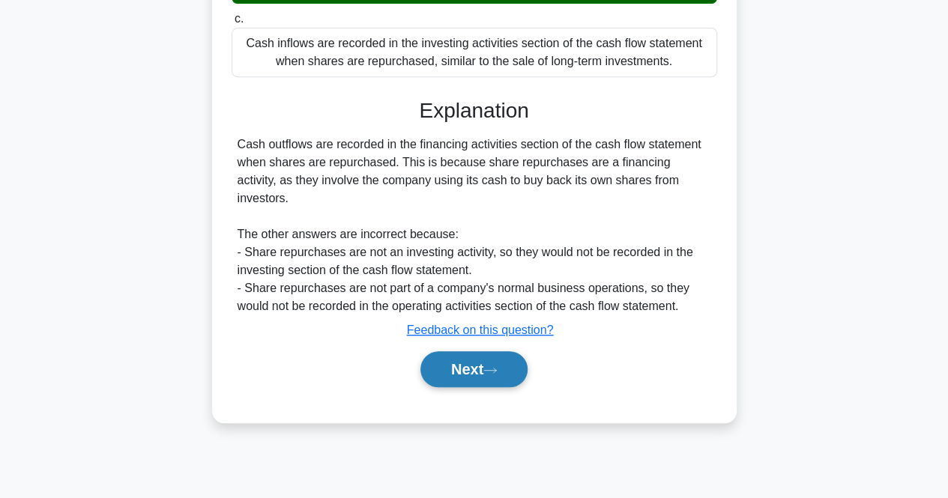
click at [456, 352] on button "Next" at bounding box center [473, 370] width 107 height 36
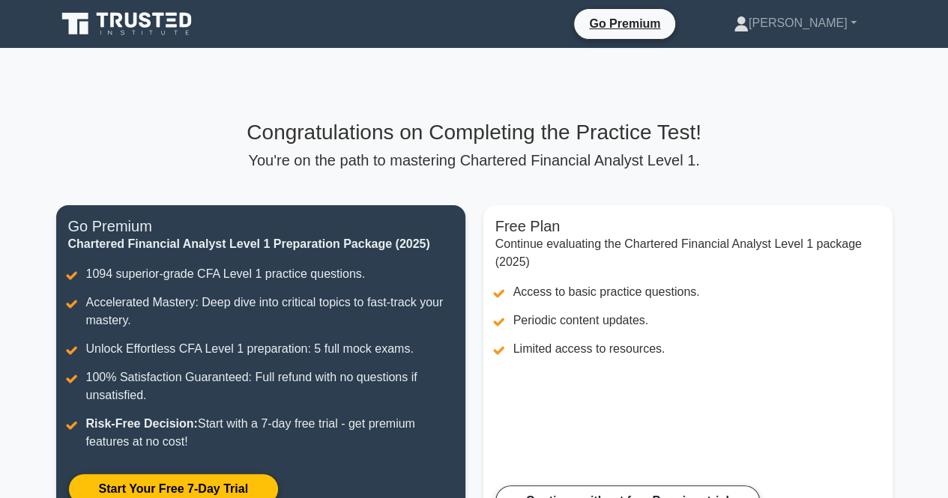
scroll to position [95, 0]
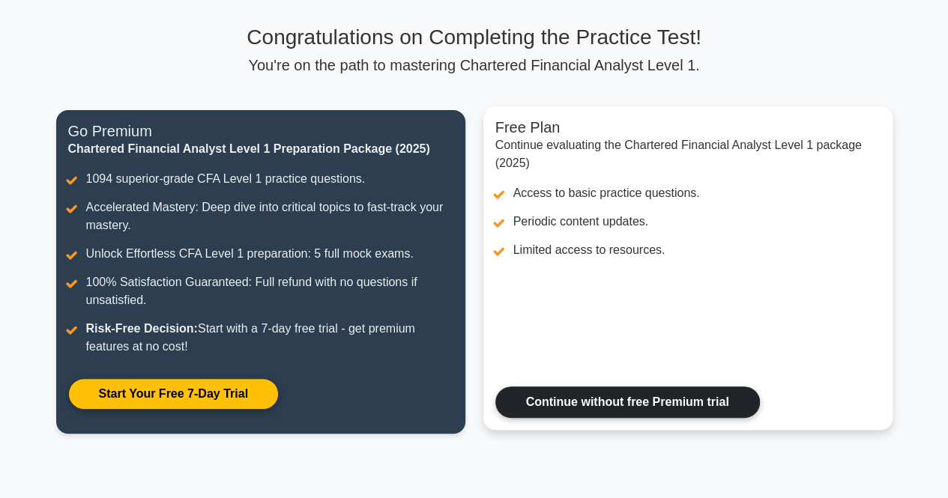
click at [516, 407] on link "Continue without free Premium trial" at bounding box center [627, 402] width 265 height 31
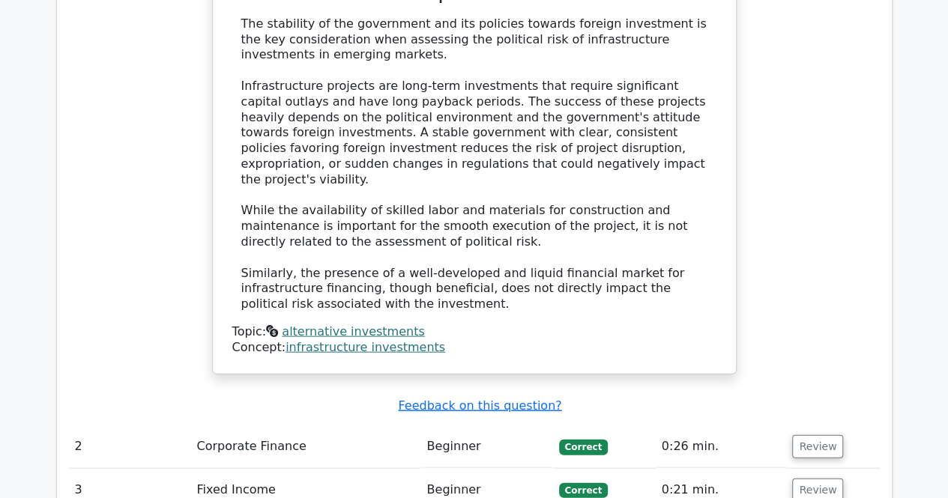
scroll to position [1502, 0]
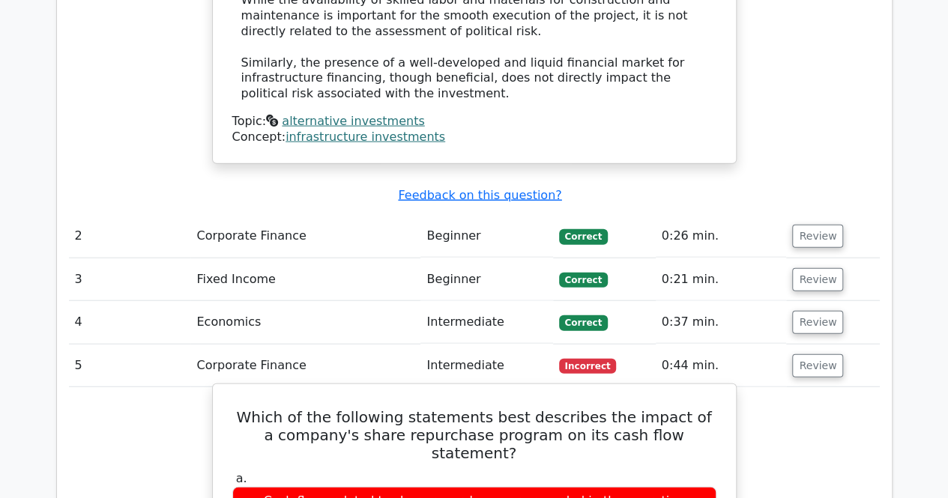
scroll to position [1711, 0]
